Goal: Task Accomplishment & Management: Manage account settings

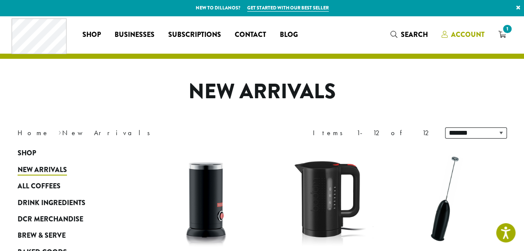
click at [471, 37] on span "Account" at bounding box center [467, 35] width 33 height 10
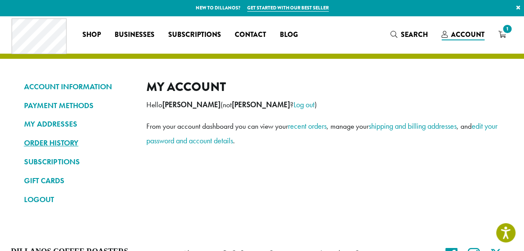
click at [68, 145] on link "ORDER HISTORY" at bounding box center [78, 143] width 109 height 15
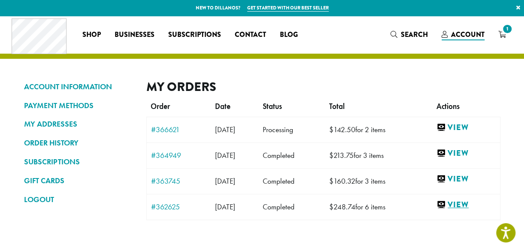
click at [463, 204] on link "View" at bounding box center [465, 205] width 59 height 11
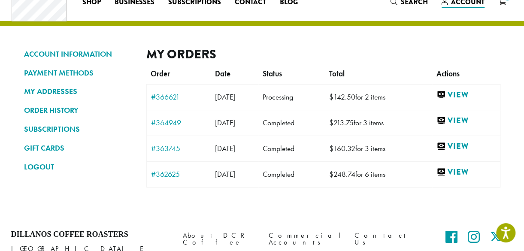
scroll to position [36, 0]
